Goal: Task Accomplishment & Management: Use online tool/utility

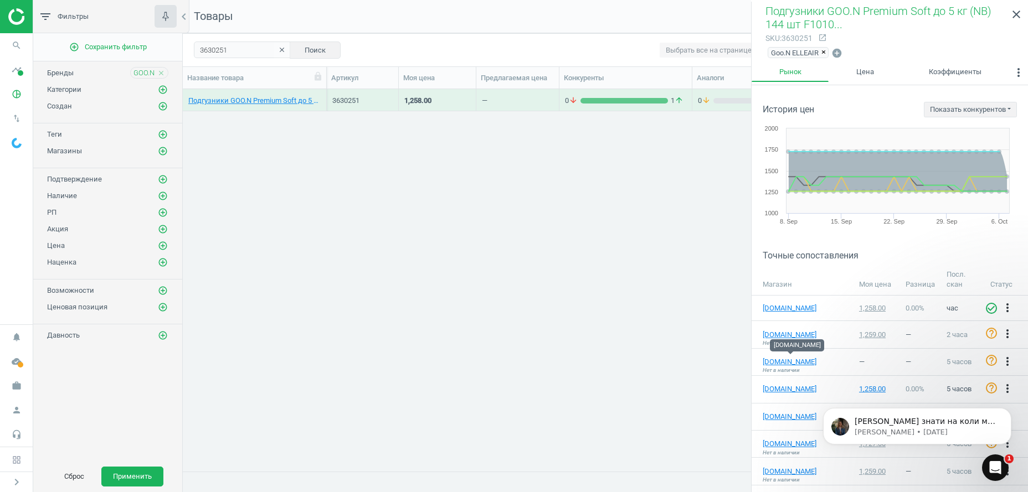
scroll to position [359, 833]
click at [282, 52] on icon "clear" at bounding box center [282, 50] width 8 height 8
click at [70, 474] on button "Сброс" at bounding box center [74, 477] width 43 height 20
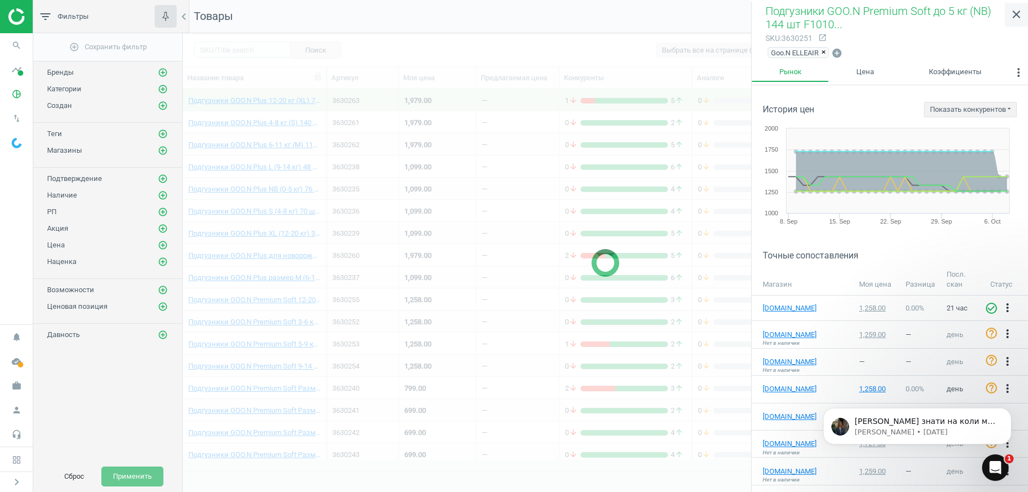
click at [1015, 17] on icon "close" at bounding box center [1015, 14] width 13 height 13
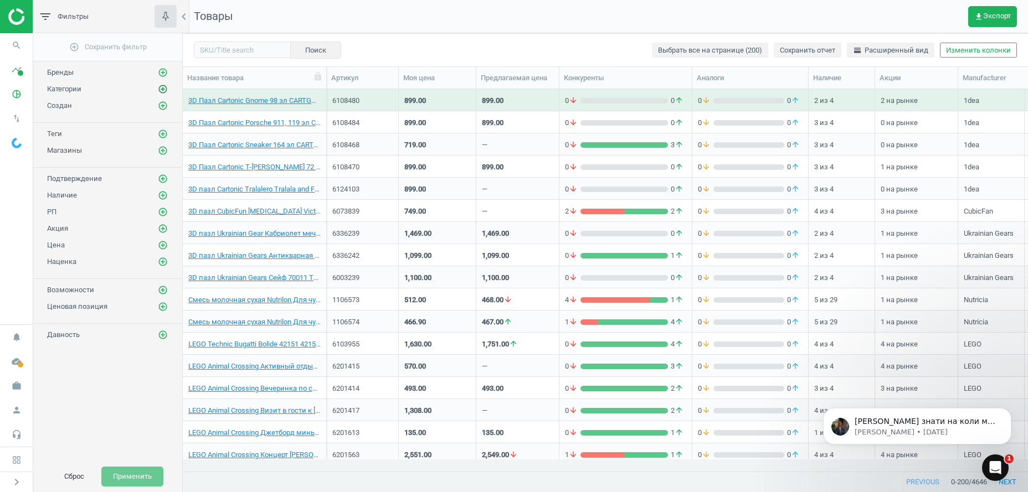
click at [158, 87] on button "add_circle_outline" at bounding box center [162, 89] width 11 height 11
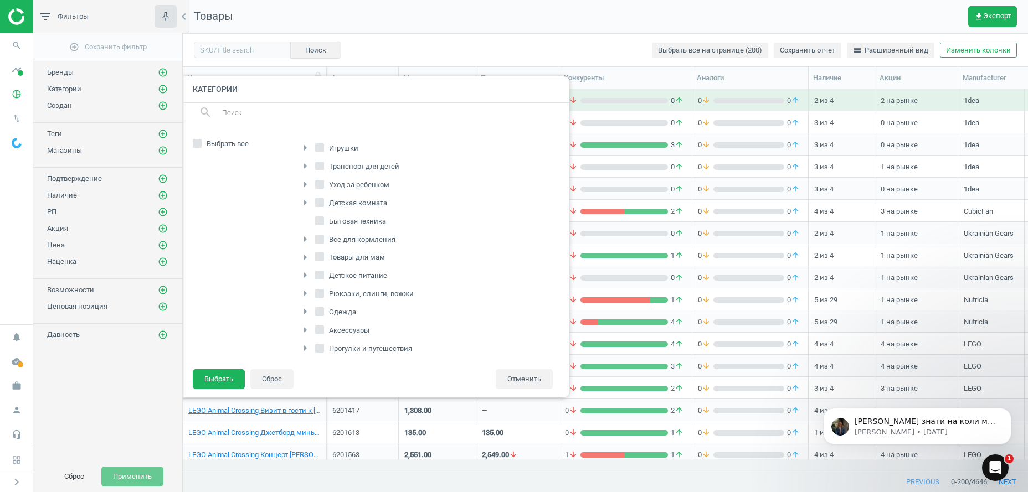
click at [203, 140] on label "Выбрать все" at bounding box center [240, 144] width 94 height 10
click at [201, 140] on input "Выбрать все" at bounding box center [197, 143] width 7 height 7
checkbox input "true"
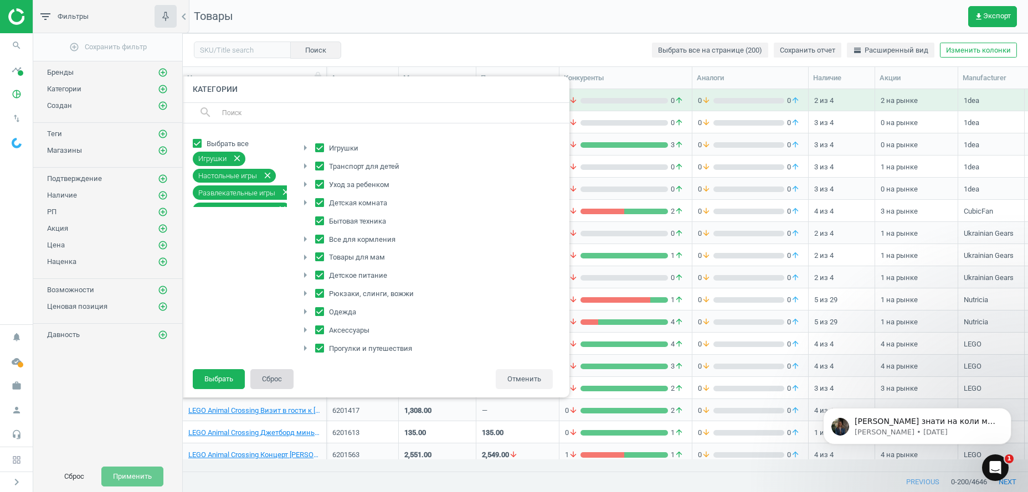
checkbox input "true"
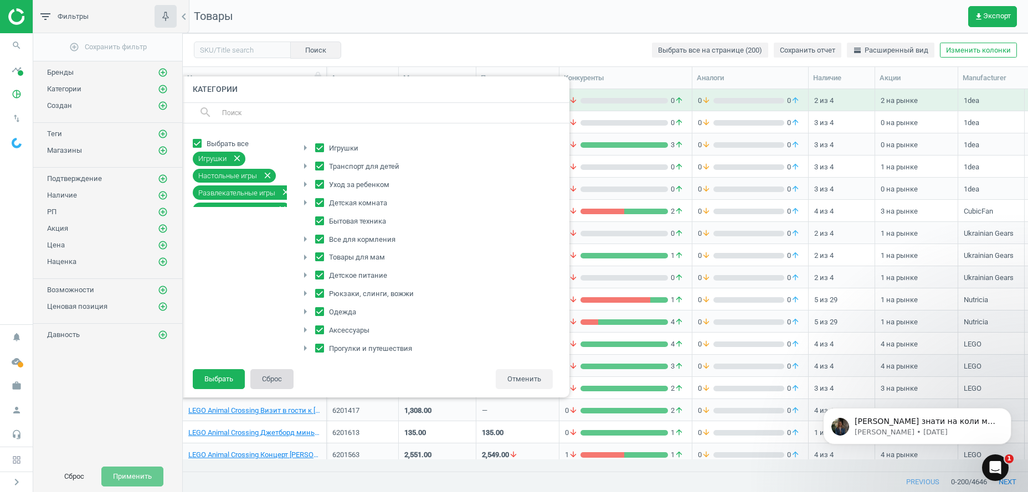
checkbox input "true"
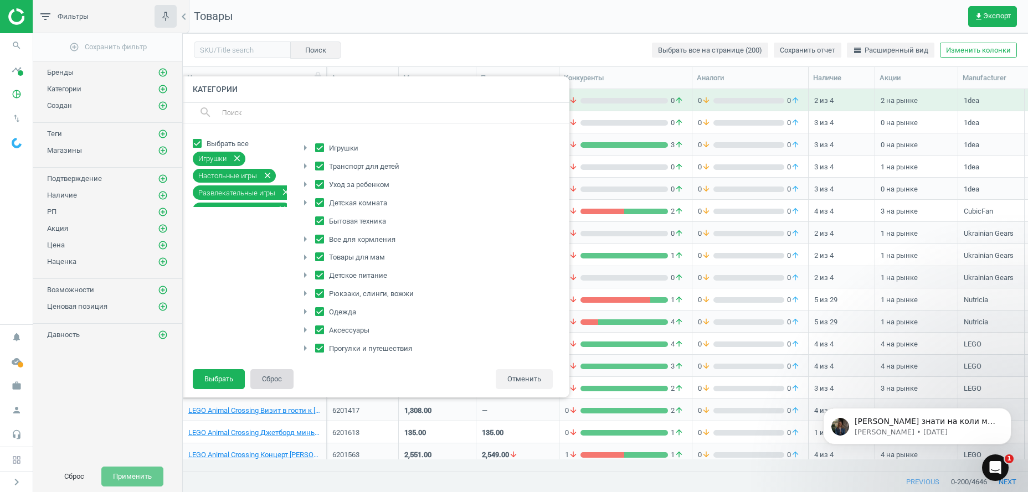
checkbox input "true"
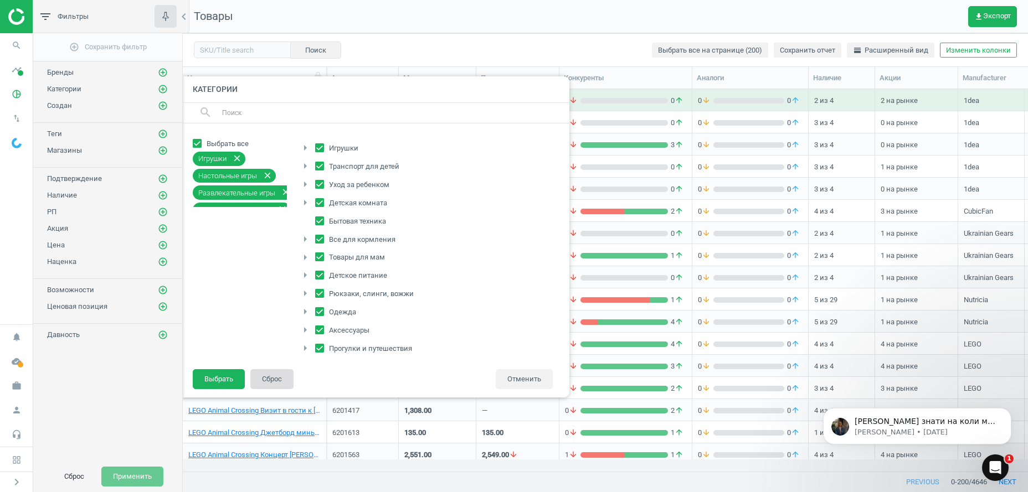
checkbox input "true"
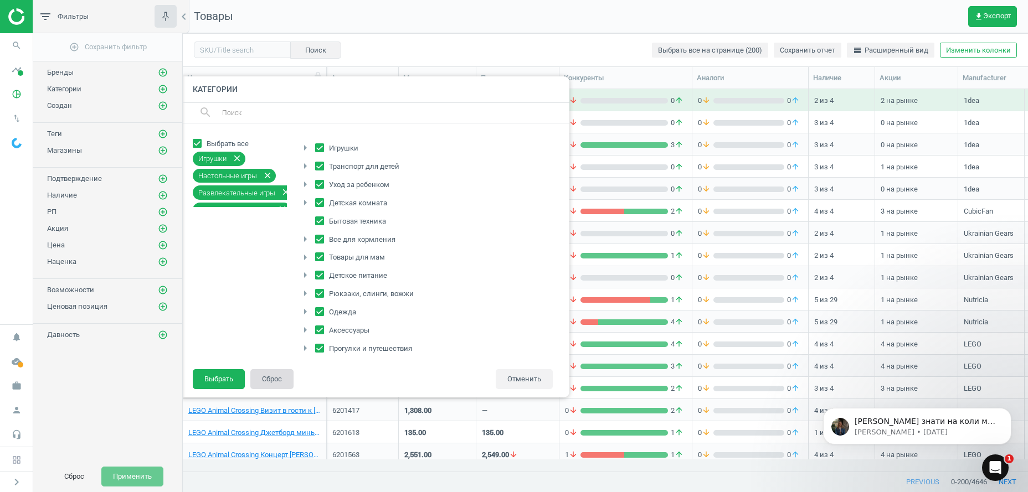
checkbox input "true"
click at [321, 309] on input "Одежда" at bounding box center [319, 311] width 7 height 7
checkbox input "false"
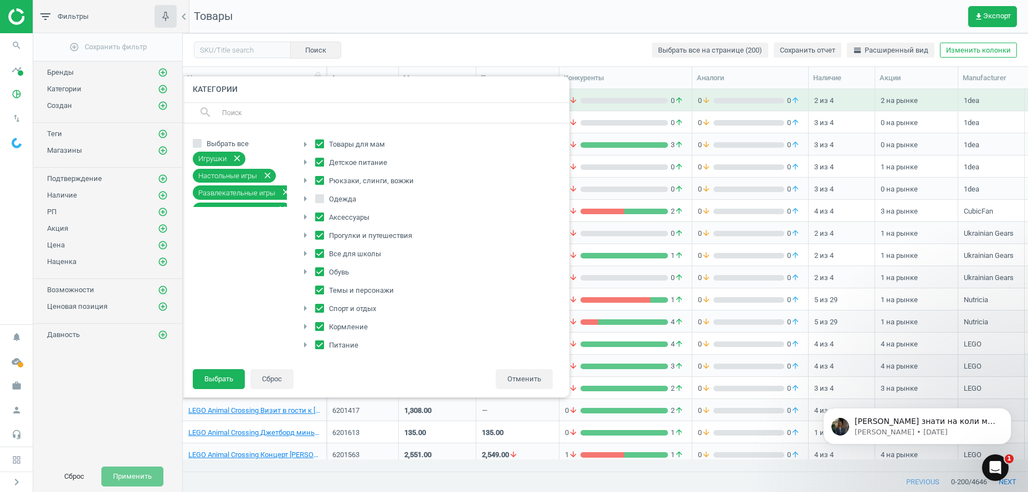
scroll to position [169, 0]
drag, startPoint x: 308, startPoint y: 339, endPoint x: 401, endPoint y: 339, distance: 93.0
click at [307, 339] on icon "arrow_right" at bounding box center [304, 343] width 13 height 13
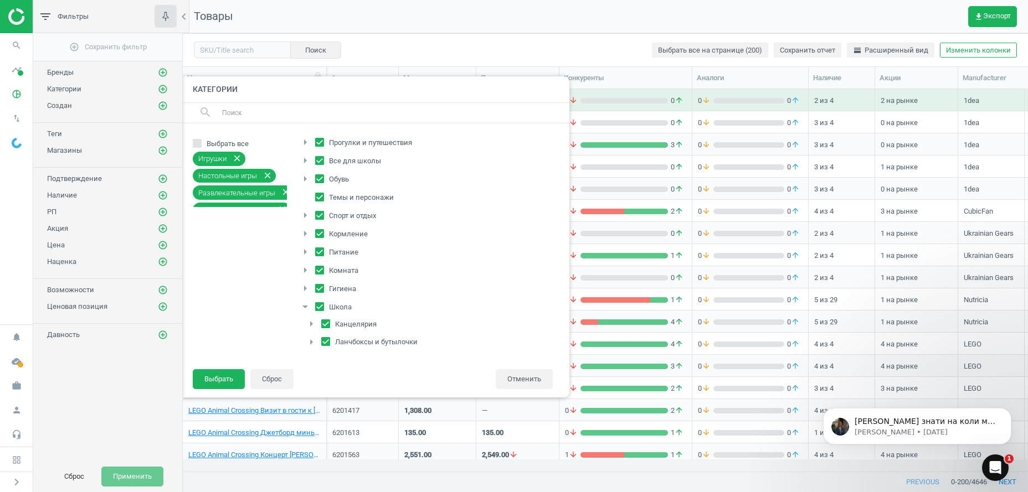
click at [314, 322] on icon "arrow_right" at bounding box center [310, 323] width 13 height 13
click at [325, 320] on input "Канцелярия" at bounding box center [325, 323] width 7 height 7
checkbox input "false"
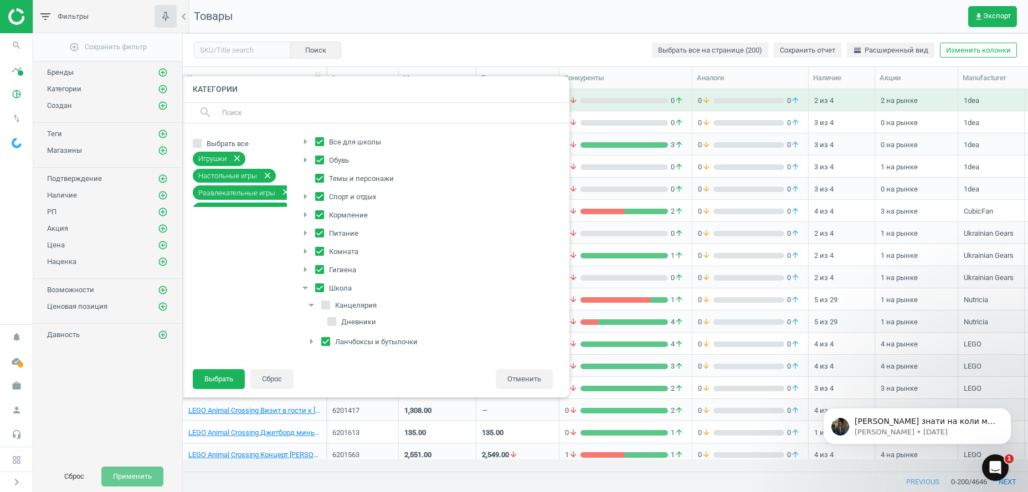
click at [310, 341] on icon "arrow_right" at bounding box center [310, 341] width 13 height 13
click at [318, 267] on input "Питание" at bounding box center [319, 270] width 7 height 7
checkbox input "false"
click at [304, 272] on icon "arrow_right" at bounding box center [304, 270] width 13 height 13
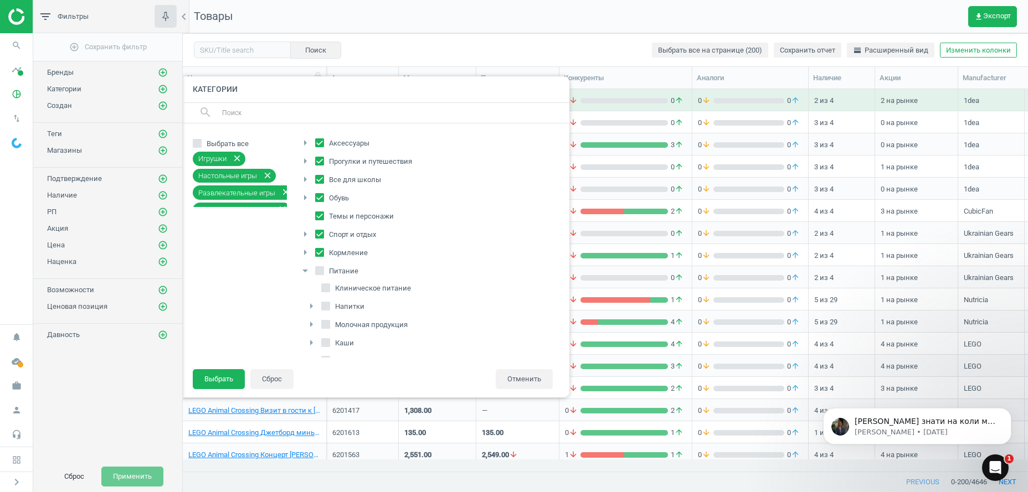
scroll to position [131, 0]
click at [320, 252] on input "Обувь" at bounding box center [319, 254] width 7 height 7
checkbox input "false"
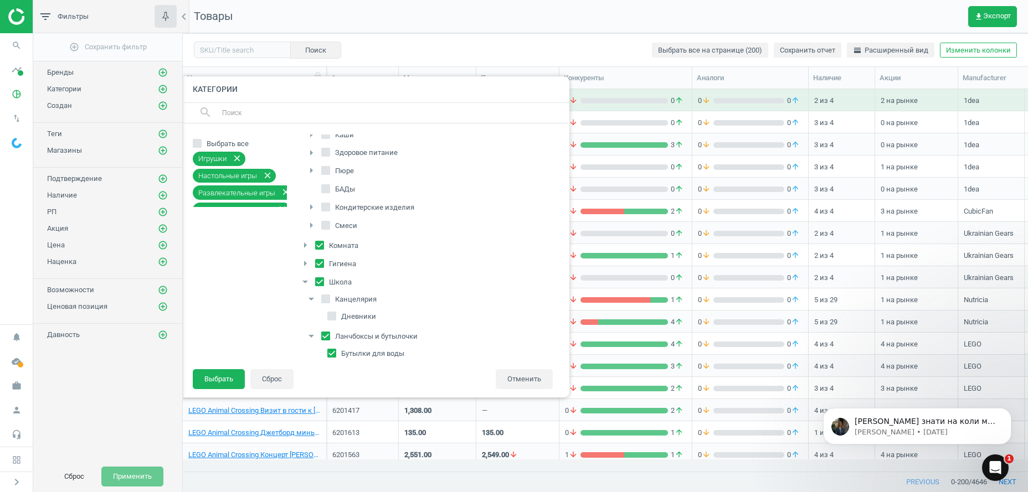
scroll to position [409, 0]
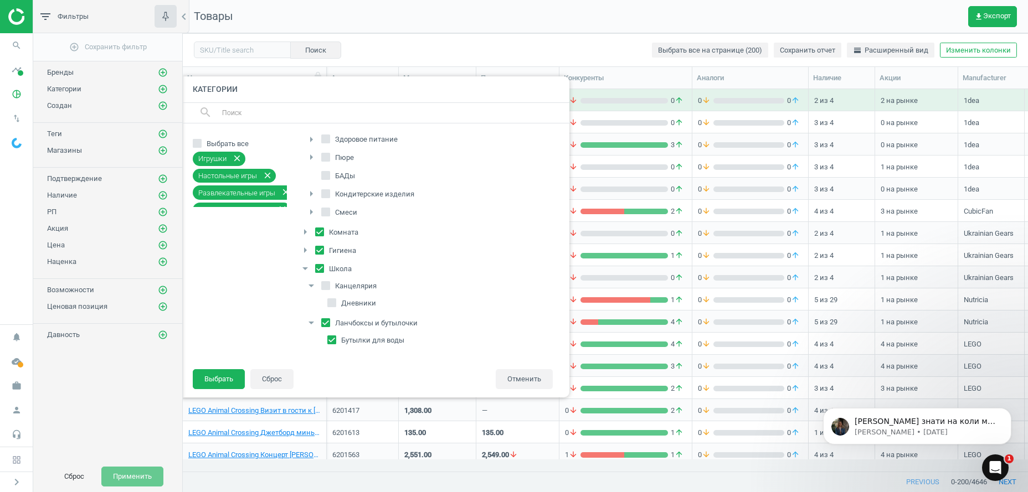
click at [305, 270] on icon "arrow_drop_down" at bounding box center [304, 268] width 13 height 13
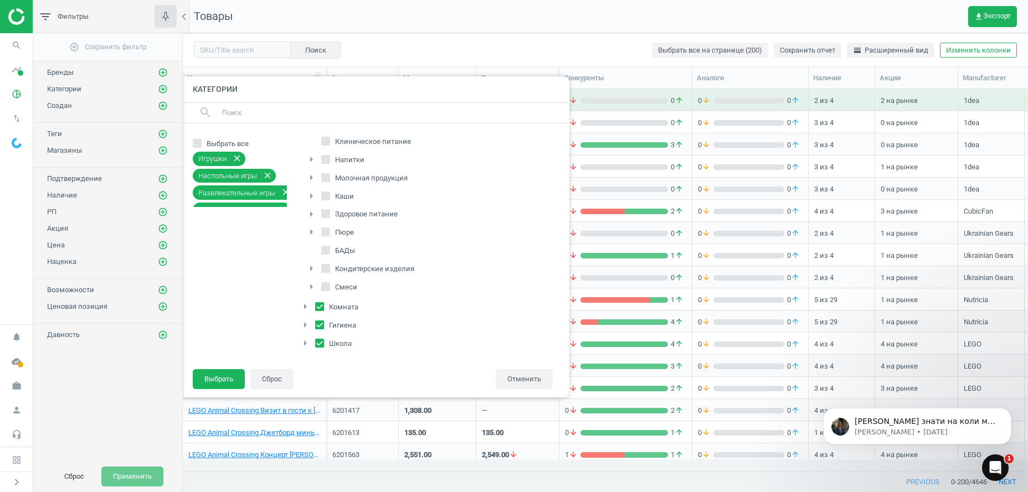
scroll to position [164, 0]
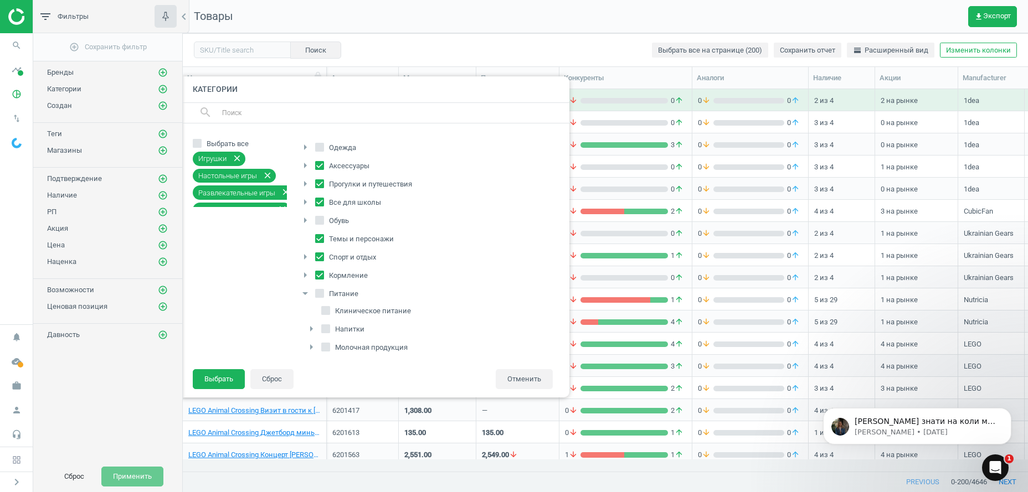
click at [307, 256] on icon "arrow_right" at bounding box center [304, 256] width 13 height 13
click at [311, 271] on icon "arrow_right" at bounding box center [310, 273] width 13 height 13
click at [318, 259] on input "Спорт и отдых" at bounding box center [319, 256] width 7 height 7
checkbox input "false"
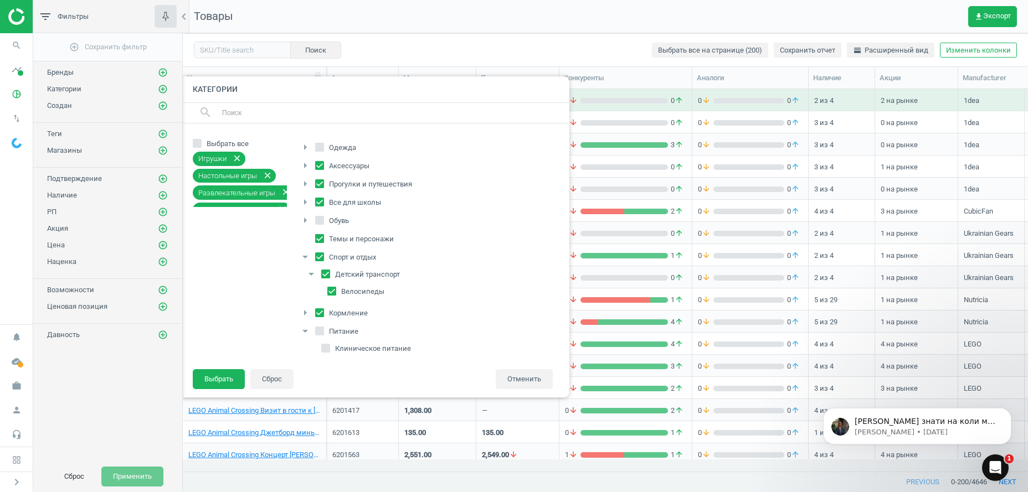
checkbox input "false"
click at [320, 239] on input "Темы и персонажи" at bounding box center [319, 238] width 7 height 7
checkbox input "false"
click at [215, 378] on button "Выбрать" at bounding box center [219, 379] width 52 height 20
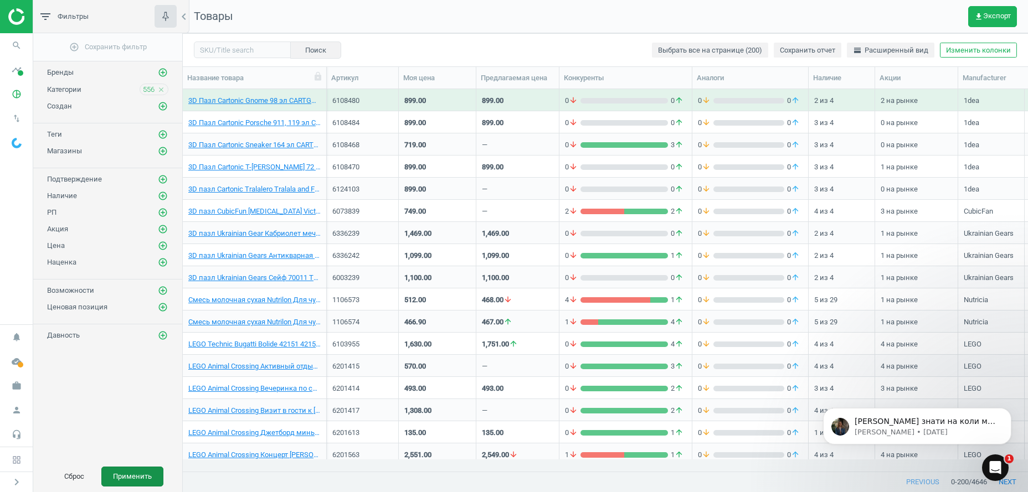
click at [120, 472] on button "Применить" at bounding box center [132, 477] width 62 height 20
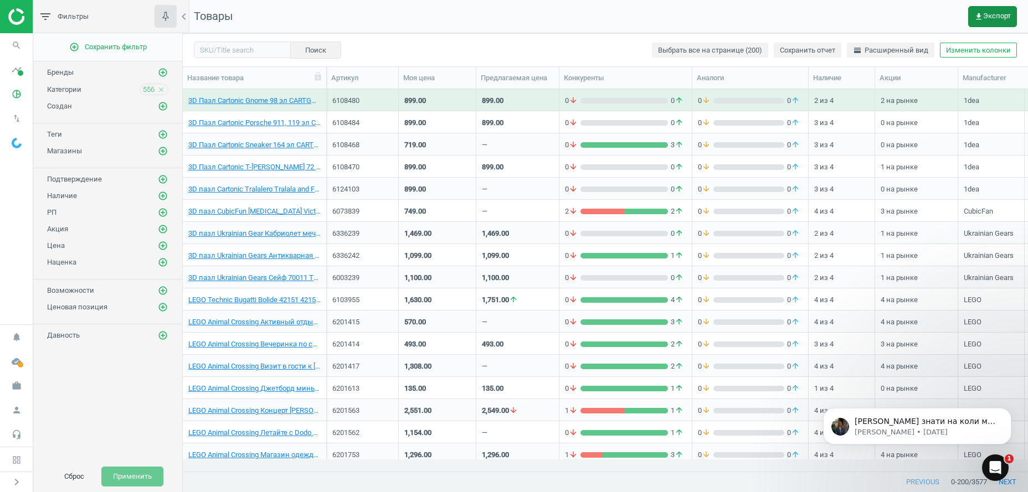
click at [987, 22] on button "get_app Экспорт" at bounding box center [992, 16] width 49 height 21
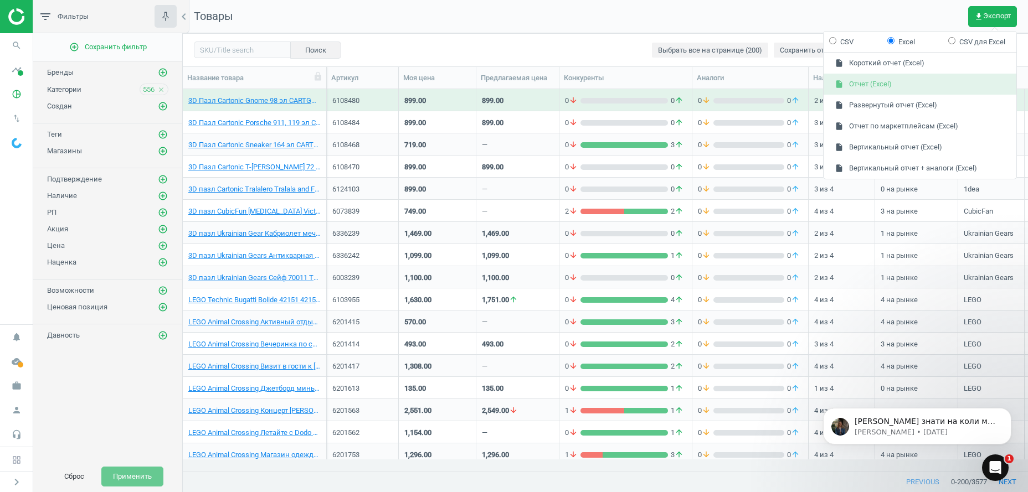
click at [886, 84] on button "insert_drive_file Отчет (Excel)" at bounding box center [919, 84] width 193 height 21
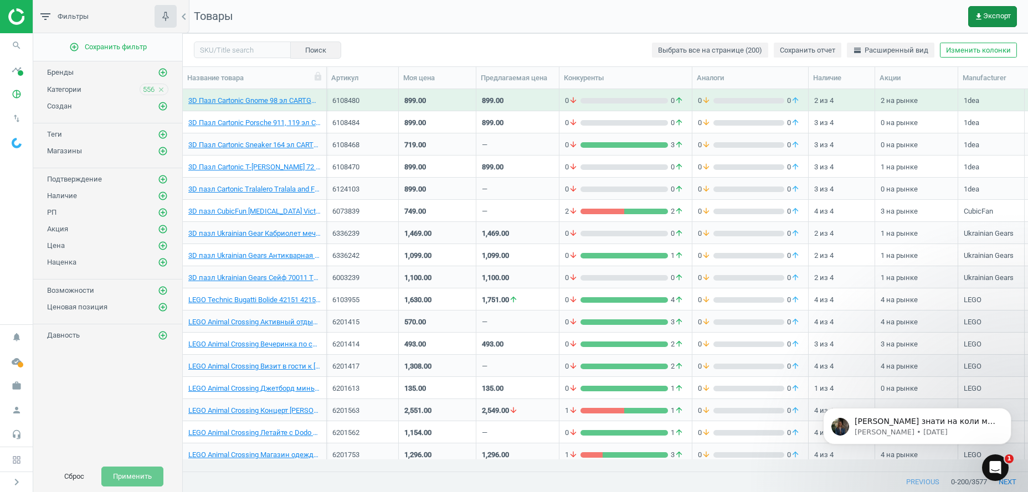
click at [1010, 11] on button "get_app Экспорт" at bounding box center [992, 16] width 49 height 21
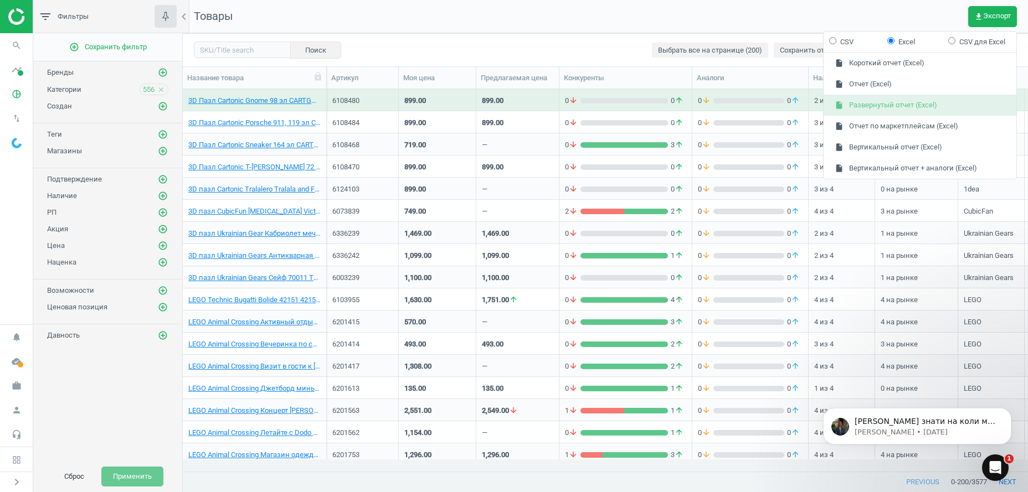
click at [898, 107] on button "insert_drive_file Развернутый отчет (Excel)" at bounding box center [919, 105] width 193 height 21
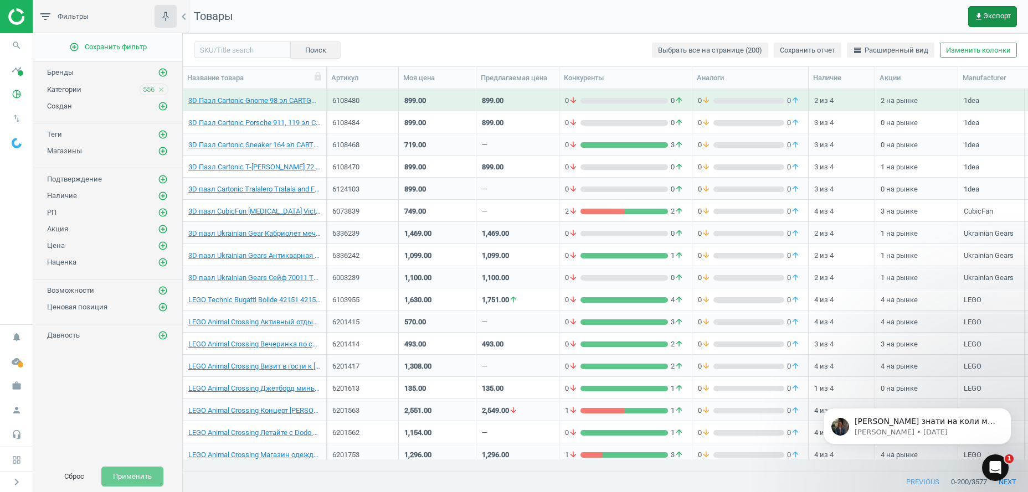
click at [1010, 21] on button "get_app Экспорт" at bounding box center [992, 16] width 49 height 21
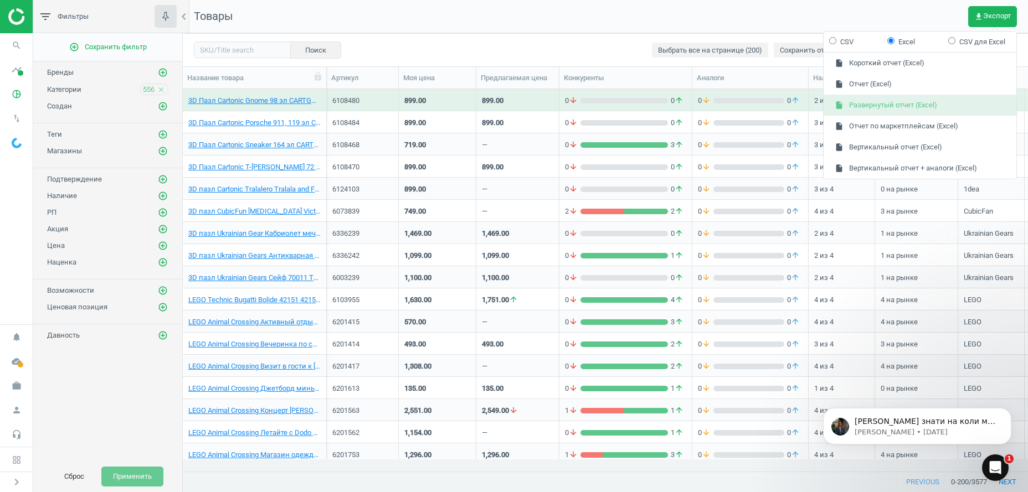
click at [869, 104] on button "insert_drive_file Развернутый отчет (Excel)" at bounding box center [919, 105] width 193 height 21
